Goal: Transaction & Acquisition: Purchase product/service

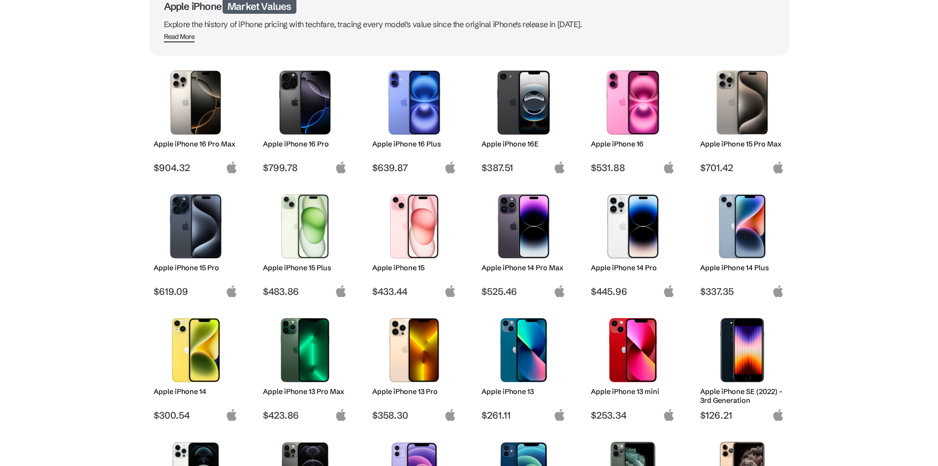
scroll to position [99, 0]
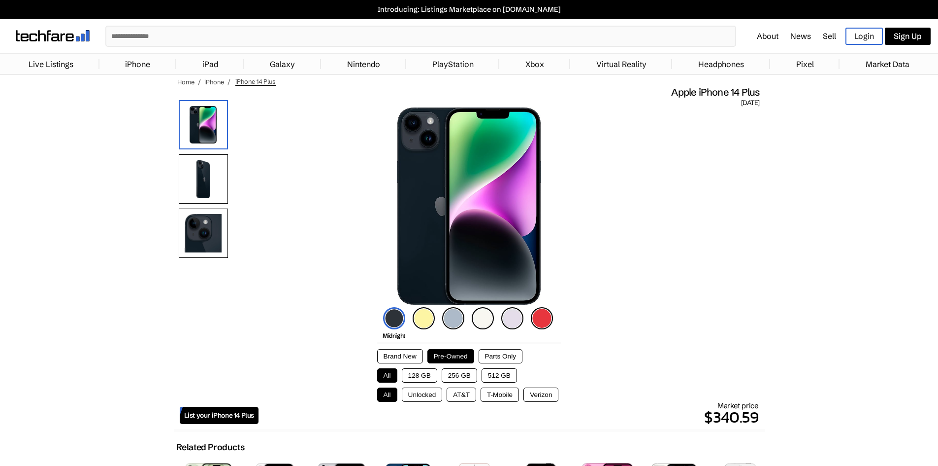
click at [419, 376] on button "128 GB" at bounding box center [419, 375] width 35 height 14
click at [506, 394] on button "T-Mobile" at bounding box center [500, 394] width 38 height 14
click at [456, 315] on img at bounding box center [453, 318] width 22 height 22
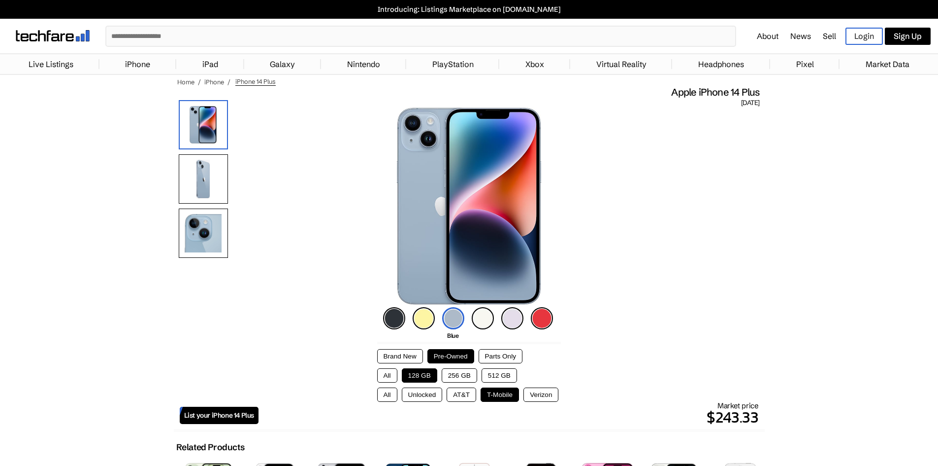
click at [488, 315] on img at bounding box center [483, 318] width 22 height 22
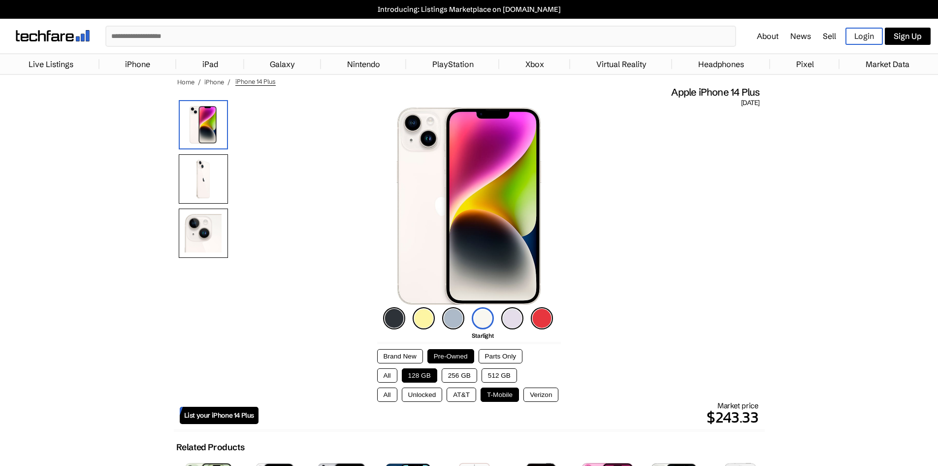
click at [507, 317] on img at bounding box center [513, 318] width 22 height 22
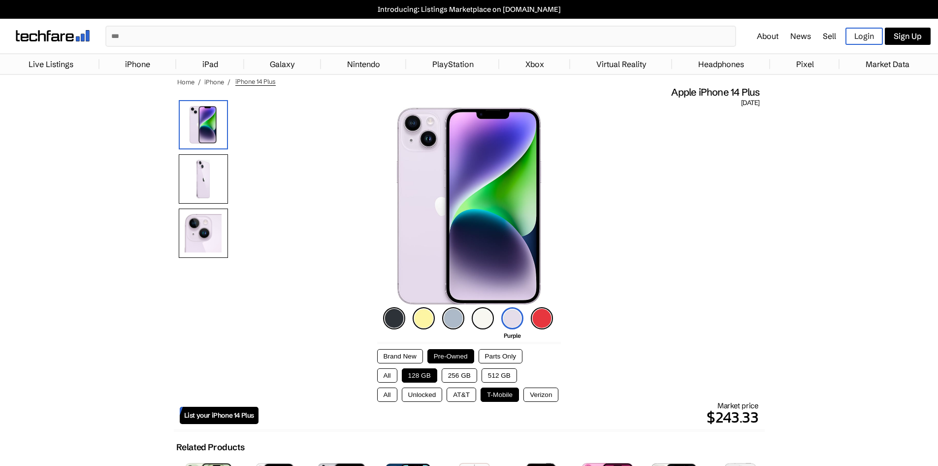
click at [486, 317] on img at bounding box center [483, 318] width 22 height 22
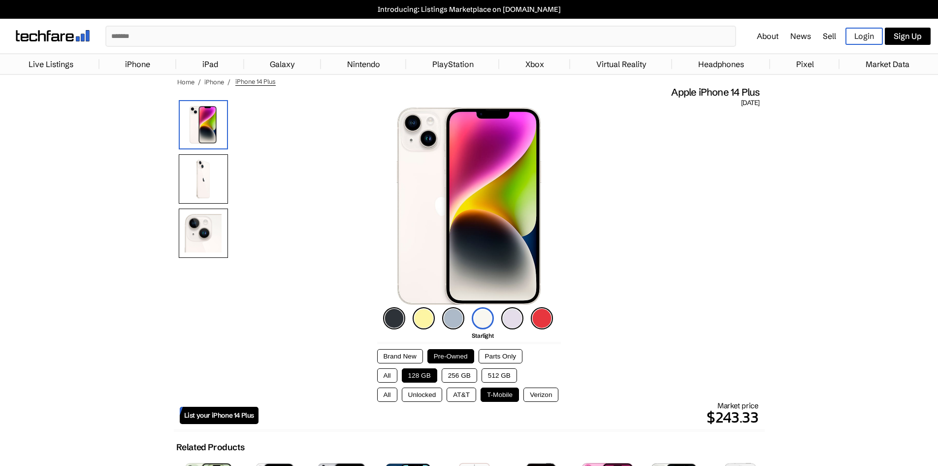
click at [454, 318] on img at bounding box center [453, 318] width 22 height 22
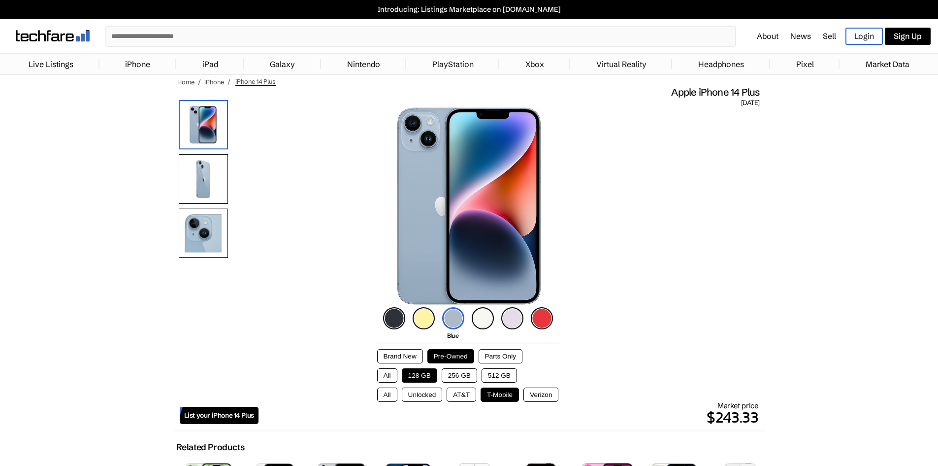
click at [453, 317] on img at bounding box center [453, 318] width 22 height 22
